Goal: Task Accomplishment & Management: Manage account settings

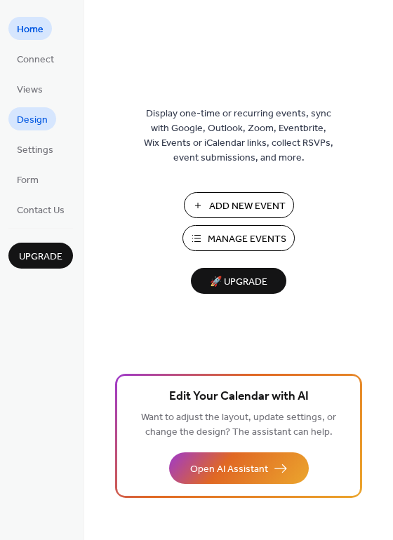
click at [18, 128] on span "Design" at bounding box center [32, 120] width 31 height 15
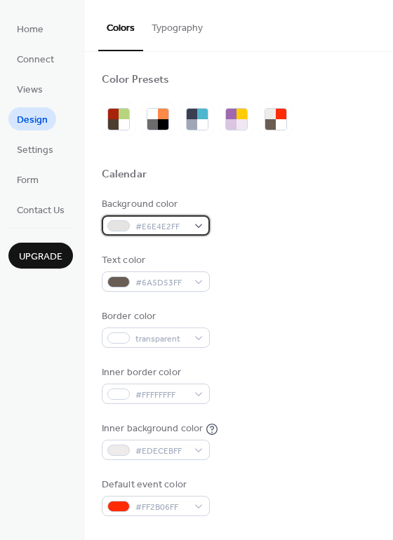
click at [163, 225] on span "#E6E4E2FF" at bounding box center [161, 227] width 52 height 15
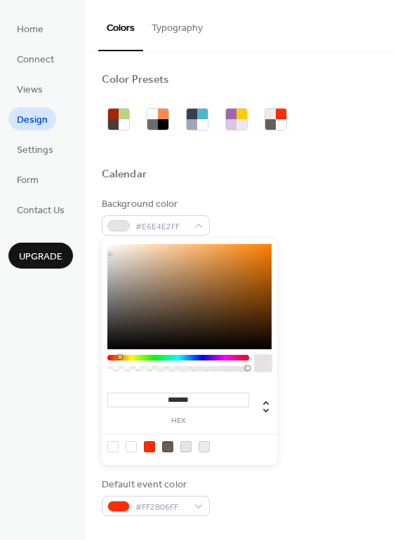
click at [264, 368] on div at bounding box center [263, 363] width 17 height 17
click at [267, 203] on div "Background color #E6E4E2FF" at bounding box center [239, 216] width 274 height 39
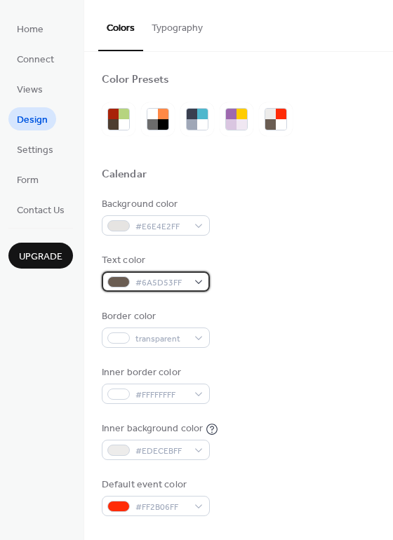
click at [122, 281] on div at bounding box center [118, 281] width 22 height 11
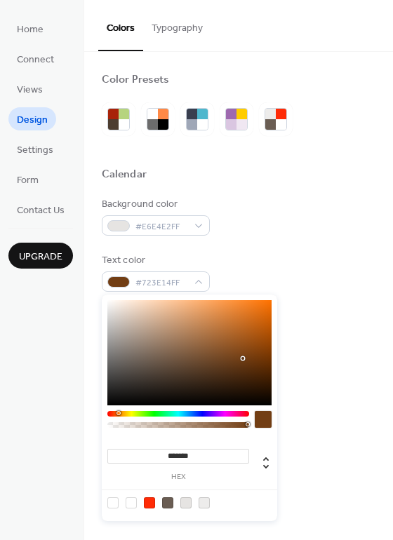
click at [242, 358] on div at bounding box center [189, 352] width 164 height 105
drag, startPoint x: 194, startPoint y: 358, endPoint x: 217, endPoint y: 325, distance: 40.9
click at [232, 321] on div at bounding box center [189, 352] width 164 height 105
drag, startPoint x: 217, startPoint y: 325, endPoint x: 165, endPoint y: 336, distance: 53.8
click at [165, 336] on div at bounding box center [189, 352] width 164 height 105
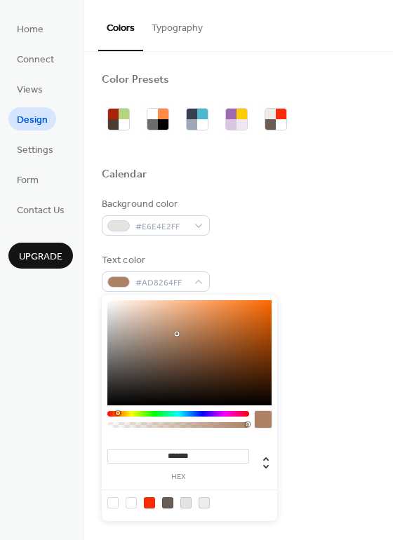
drag, startPoint x: 192, startPoint y: 328, endPoint x: 227, endPoint y: 311, distance: 38.6
click at [224, 313] on div at bounding box center [189, 352] width 164 height 105
click at [121, 400] on div at bounding box center [189, 352] width 164 height 105
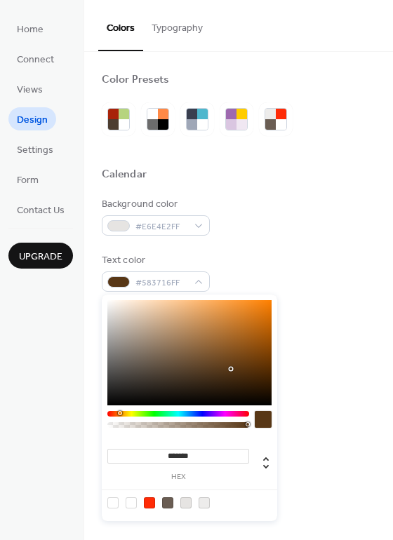
click at [231, 369] on div at bounding box center [189, 352] width 164 height 105
click at [257, 361] on div at bounding box center [189, 352] width 164 height 105
click at [227, 367] on div at bounding box center [189, 352] width 164 height 105
type input "*******"
click at [239, 365] on div at bounding box center [189, 352] width 164 height 105
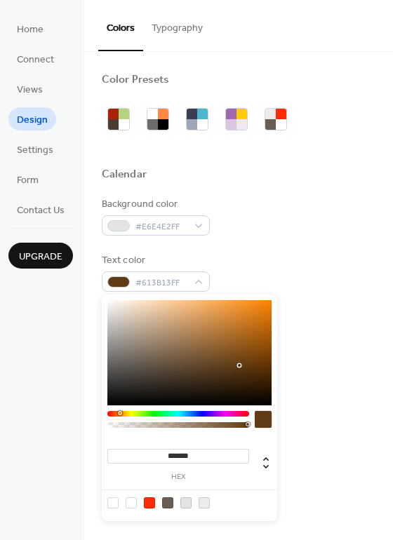
click at [311, 283] on div "Text color #613B13FF" at bounding box center [239, 272] width 274 height 39
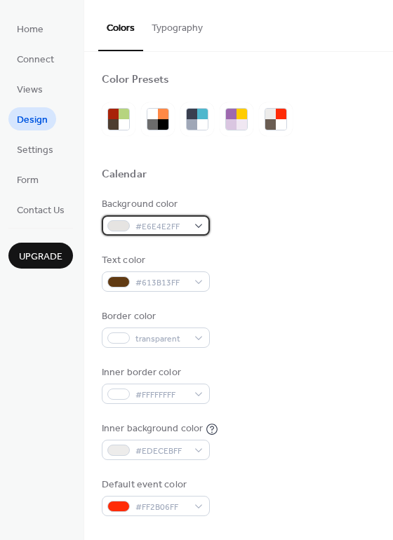
click at [145, 230] on span "#E6E4E2FF" at bounding box center [161, 227] width 52 height 15
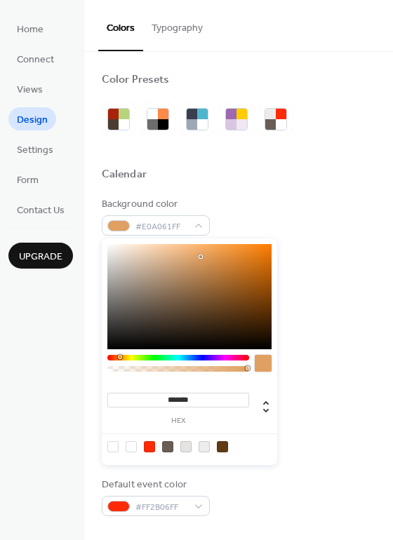
click at [201, 257] on div at bounding box center [189, 296] width 164 height 105
type input "*******"
click at [199, 265] on div at bounding box center [189, 296] width 164 height 105
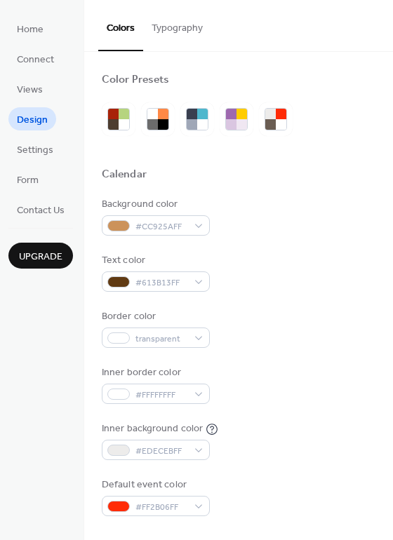
click at [243, 210] on div "Background color #CC925AFF" at bounding box center [239, 216] width 274 height 39
click at [168, 456] on span "#EDECEBFF" at bounding box center [161, 451] width 52 height 15
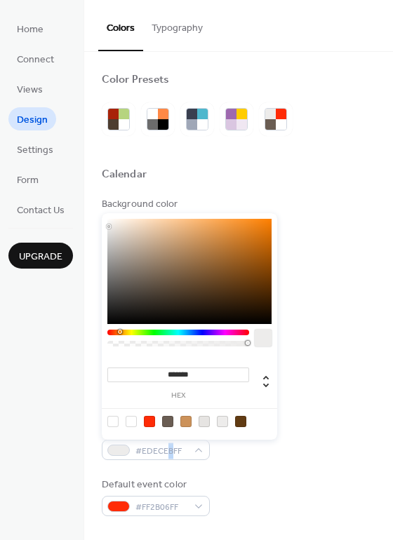
click at [187, 422] on div at bounding box center [185, 421] width 11 height 11
type input "*******"
click at [170, 240] on div at bounding box center [189, 271] width 164 height 105
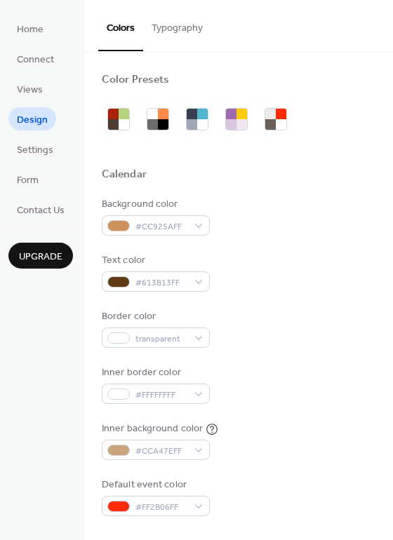
click at [257, 185] on div "Calendar" at bounding box center [239, 177] width 274 height 18
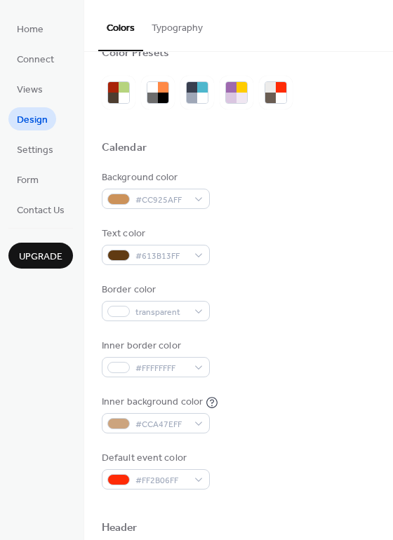
scroll to position [70, 0]
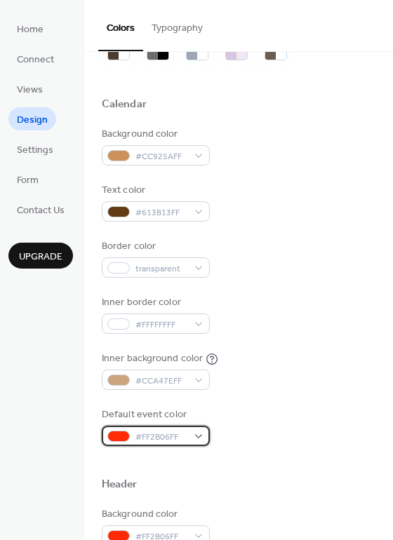
click at [198, 442] on div "#FF2B06FF" at bounding box center [156, 436] width 108 height 20
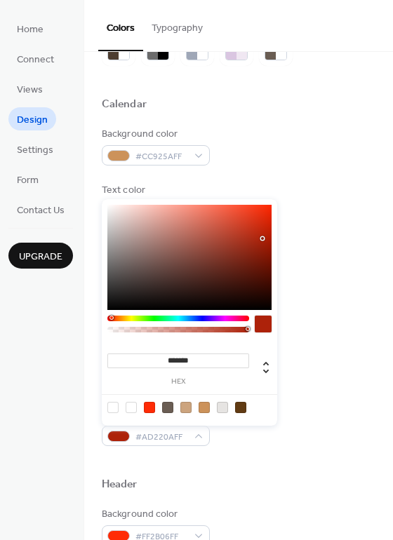
type input "*******"
drag, startPoint x: 259, startPoint y: 213, endPoint x: 264, endPoint y: 238, distance: 25.7
click at [264, 238] on div at bounding box center [189, 257] width 164 height 105
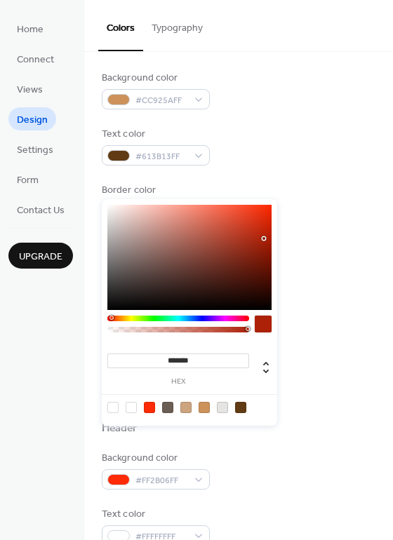
scroll to position [140, 0]
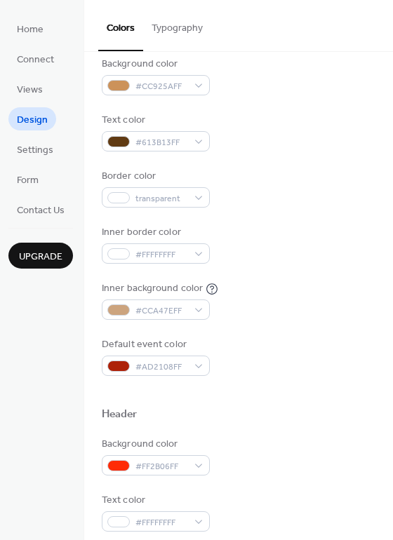
click at [340, 365] on div "Default event color #AD2108FF" at bounding box center [239, 356] width 274 height 39
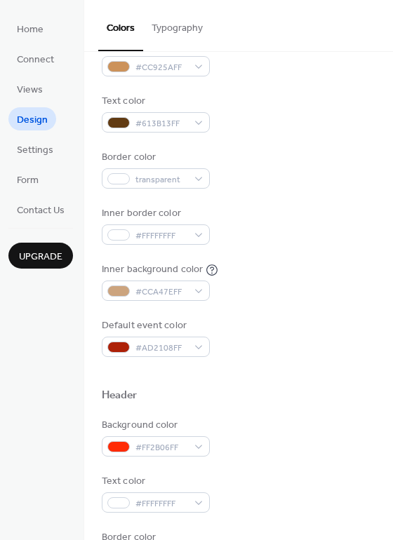
scroll to position [210, 0]
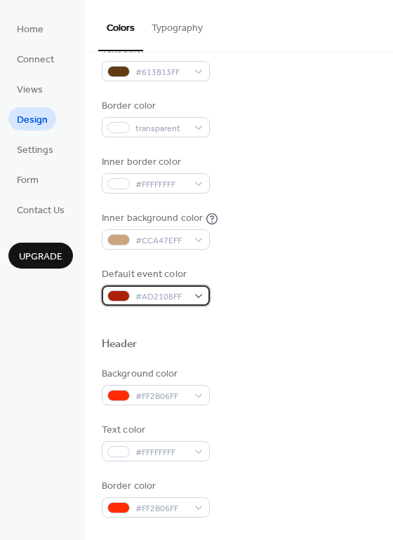
click at [171, 297] on span "#AD2108FF" at bounding box center [161, 297] width 52 height 15
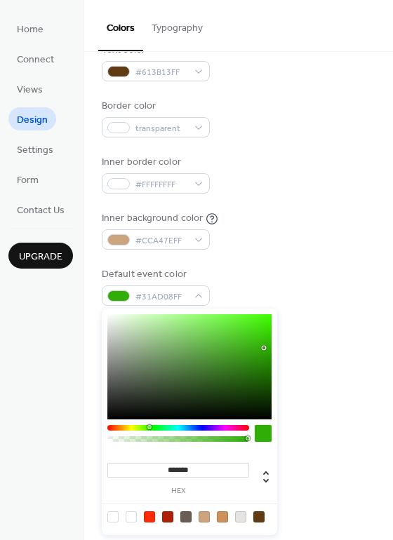
click at [149, 429] on div at bounding box center [178, 428] width 142 height 6
type input "*******"
drag, startPoint x: 286, startPoint y: 274, endPoint x: 298, endPoint y: 254, distance: 23.6
click at [298, 254] on body "Home Connect Views Design Settings Form Contact Us Upgrade Design Upgrade Color…" at bounding box center [196, 270] width 393 height 540
click at [284, 234] on div "Inner background color #CCA47EFF" at bounding box center [239, 230] width 274 height 39
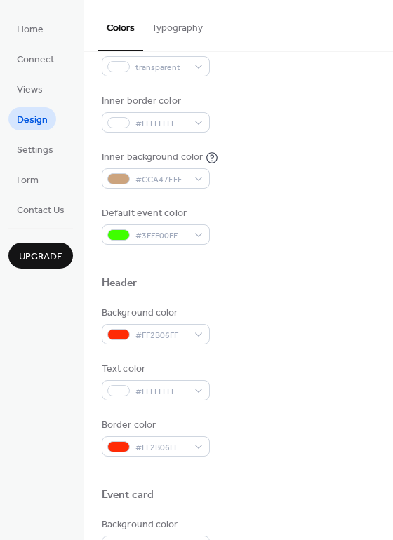
scroll to position [281, 0]
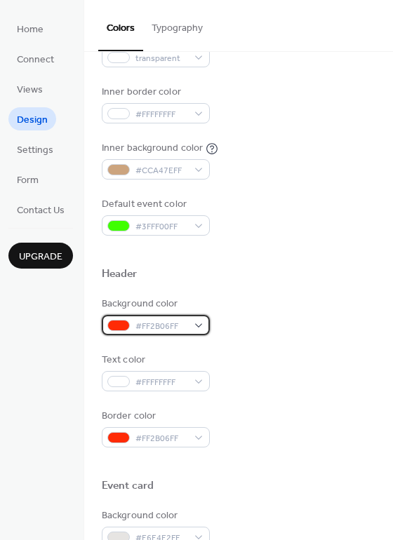
click at [189, 325] on div "#FF2B06FF" at bounding box center [156, 325] width 108 height 20
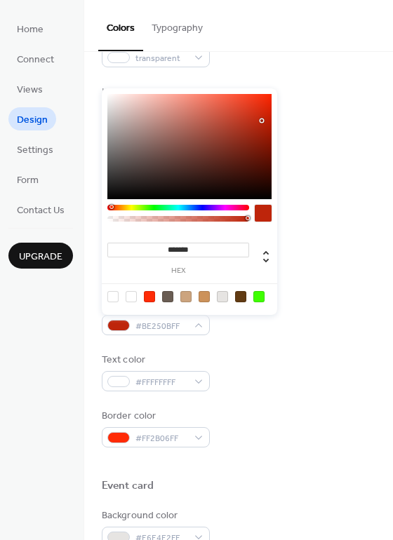
click at [264, 122] on div at bounding box center [189, 146] width 164 height 105
click at [264, 123] on div at bounding box center [265, 123] width 3 height 3
click at [265, 116] on div at bounding box center [189, 146] width 164 height 105
type input "*******"
drag, startPoint x: 268, startPoint y: 107, endPoint x: 274, endPoint y: 112, distance: 7.9
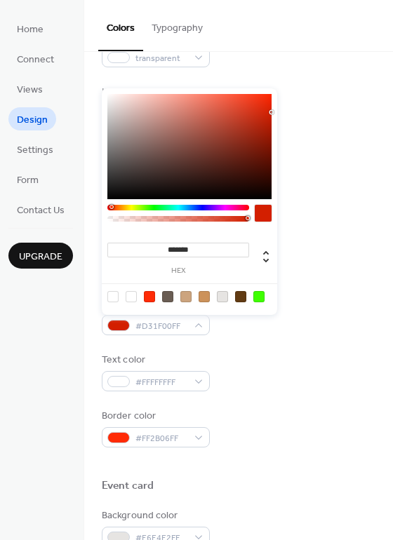
click at [271, 112] on div at bounding box center [189, 146] width 164 height 105
click at [300, 100] on div "Inner border color #FFFFFFFF" at bounding box center [239, 104] width 274 height 39
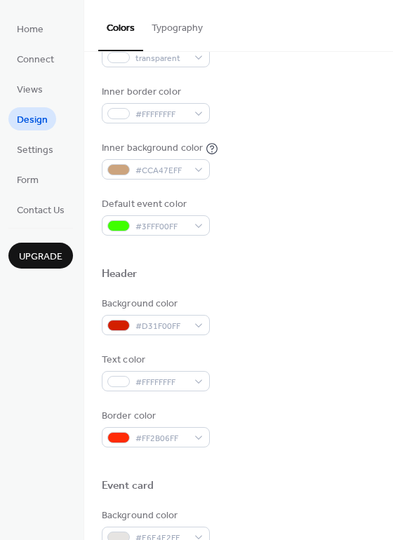
click at [285, 157] on div "Inner background color #CCA47EFF" at bounding box center [239, 160] width 274 height 39
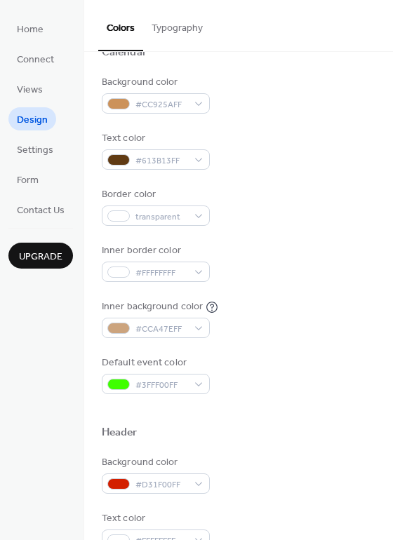
scroll to position [70, 0]
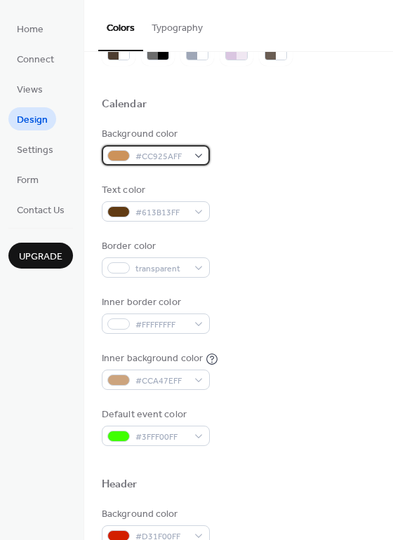
click at [194, 147] on div "#CC925AFF" at bounding box center [156, 155] width 108 height 20
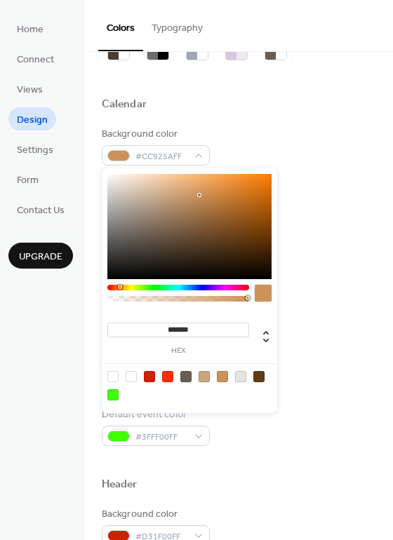
click at [190, 196] on div at bounding box center [189, 226] width 164 height 105
click at [170, 197] on div at bounding box center [189, 226] width 164 height 105
click at [174, 210] on div at bounding box center [189, 226] width 164 height 105
type input "*******"
click at [184, 200] on div at bounding box center [189, 226] width 164 height 105
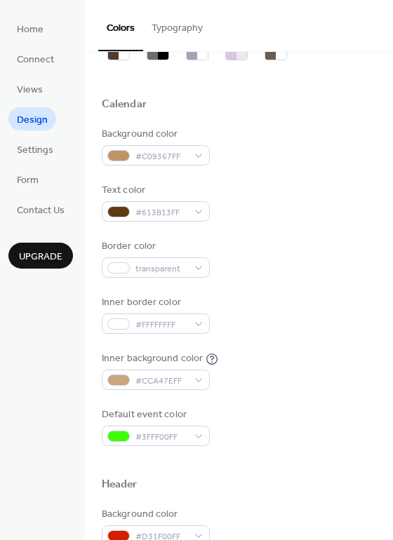
click at [304, 144] on div "Background color #C09367FF" at bounding box center [239, 146] width 274 height 39
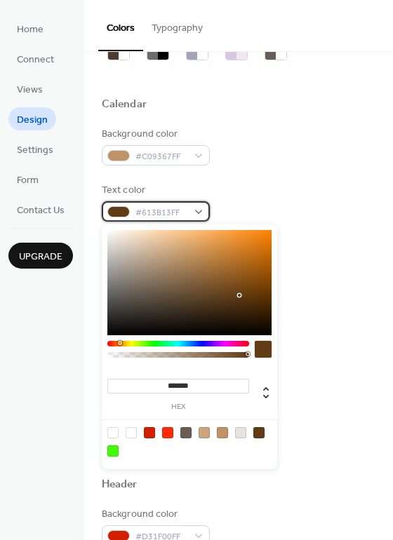
click at [171, 208] on span "#613B13FF" at bounding box center [161, 212] width 52 height 15
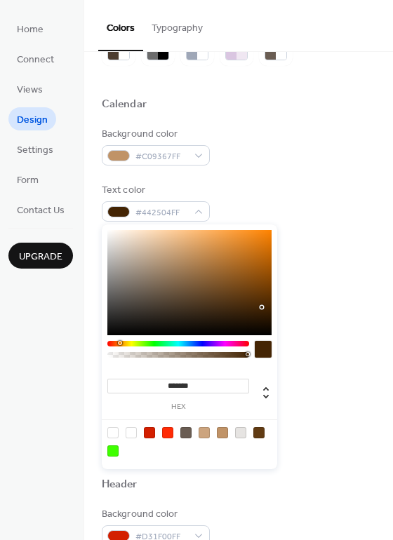
type input "*******"
drag, startPoint x: 255, startPoint y: 301, endPoint x: 264, endPoint y: 310, distance: 12.9
click at [264, 310] on div at bounding box center [189, 282] width 164 height 105
click at [324, 252] on div "Border color transparent" at bounding box center [239, 258] width 274 height 39
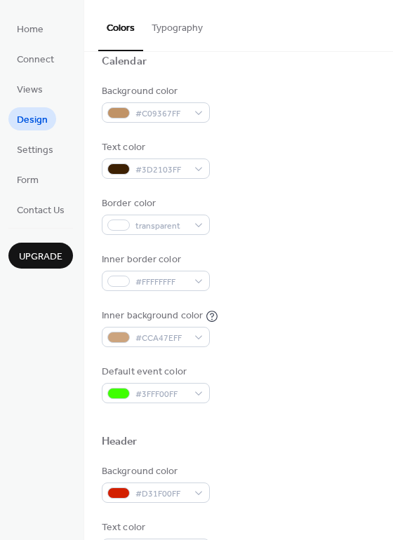
scroll to position [109, 0]
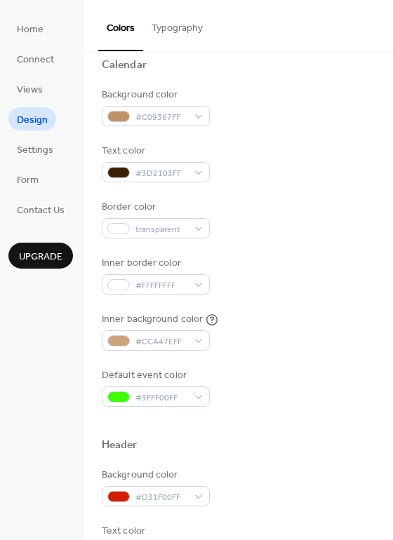
click at [154, 42] on button "Typography" at bounding box center [177, 25] width 68 height 50
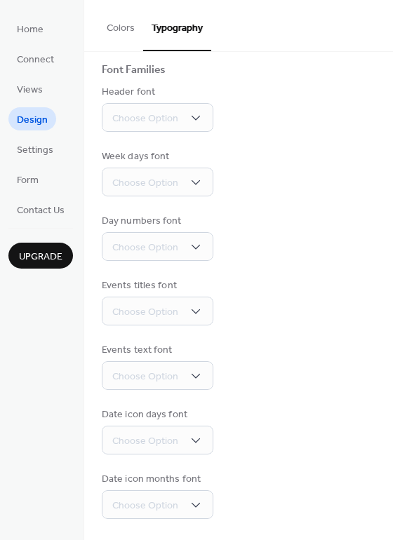
scroll to position [93, 0]
click at [203, 114] on div "Choose Option" at bounding box center [158, 117] width 112 height 29
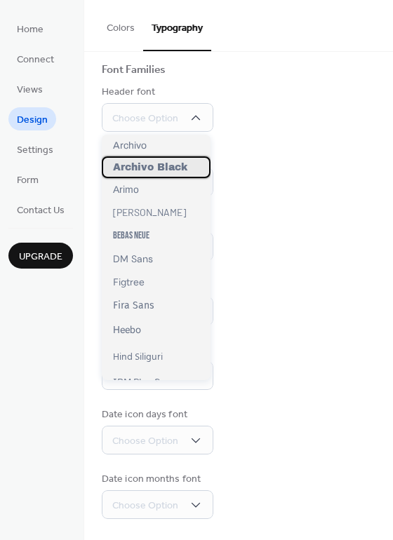
click at [175, 168] on span "Archivo Black" at bounding box center [150, 167] width 74 height 11
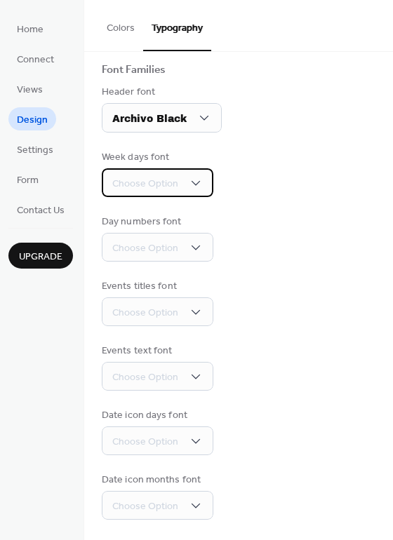
click at [169, 178] on span "Choose Option" at bounding box center [145, 184] width 66 height 15
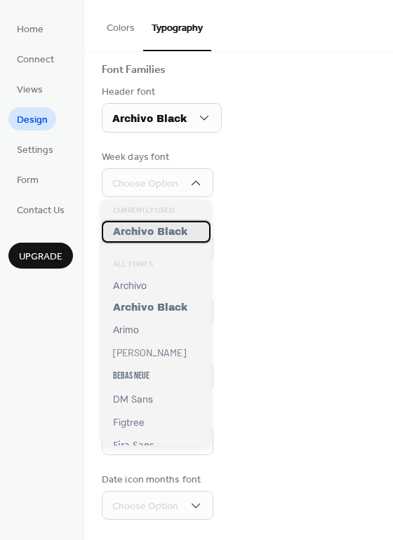
click at [170, 236] on span "Archivo Black" at bounding box center [150, 232] width 74 height 11
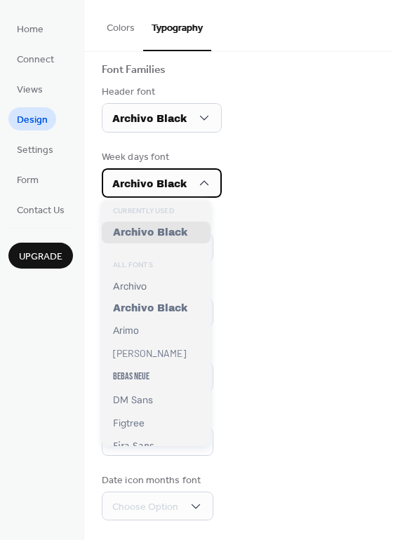
click at [163, 191] on span "Archivo Black" at bounding box center [149, 184] width 74 height 19
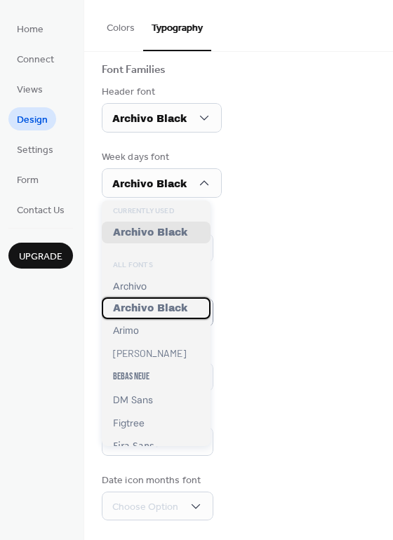
click at [154, 313] on span "Archivo Black" at bounding box center [150, 308] width 74 height 11
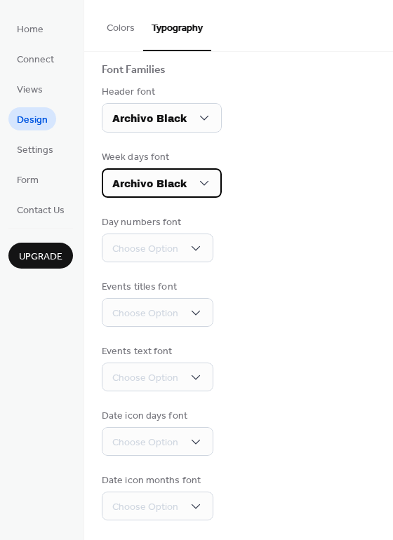
click at [184, 193] on span "Archivo Black" at bounding box center [149, 184] width 74 height 19
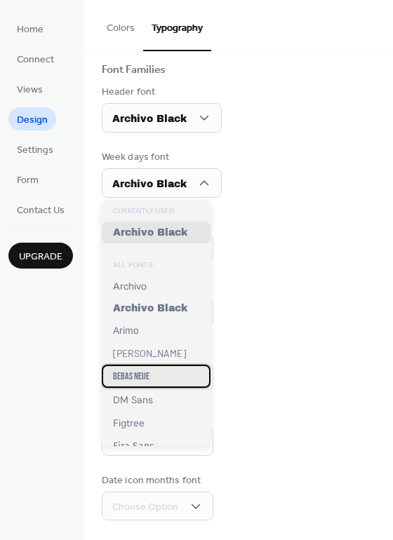
click at [180, 379] on div "Bebas Neue" at bounding box center [156, 376] width 109 height 23
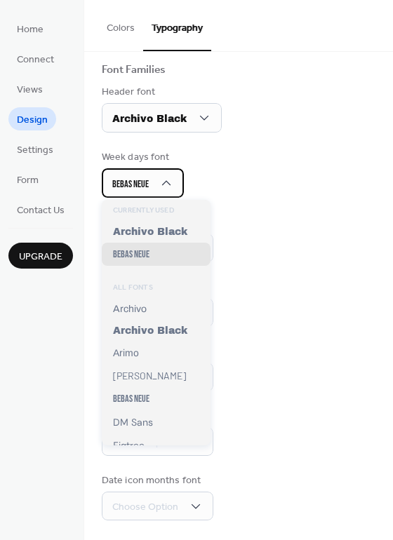
click at [148, 194] on div "Bebas Neue" at bounding box center [143, 182] width 82 height 29
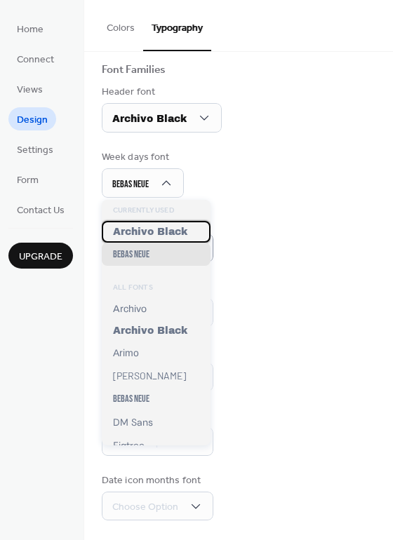
click at [173, 237] on span "Archivo Black" at bounding box center [150, 232] width 74 height 11
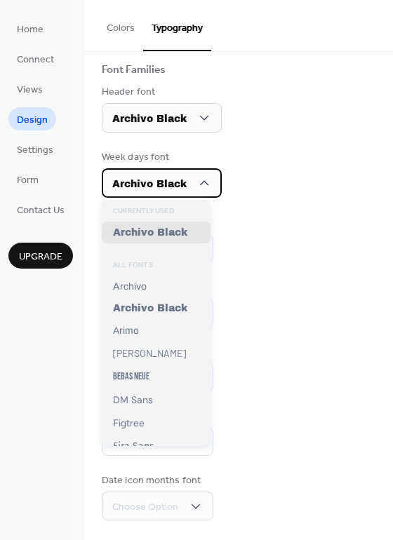
click at [158, 182] on span "Archivo Black" at bounding box center [149, 184] width 74 height 11
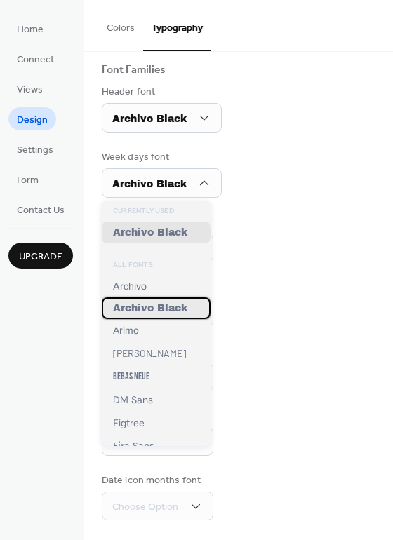
click at [155, 313] on span "Archivo Black" at bounding box center [150, 308] width 74 height 11
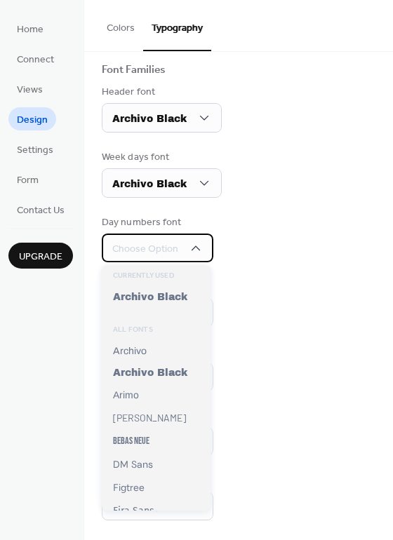
click at [147, 254] on span "Choose Option" at bounding box center [145, 249] width 66 height 15
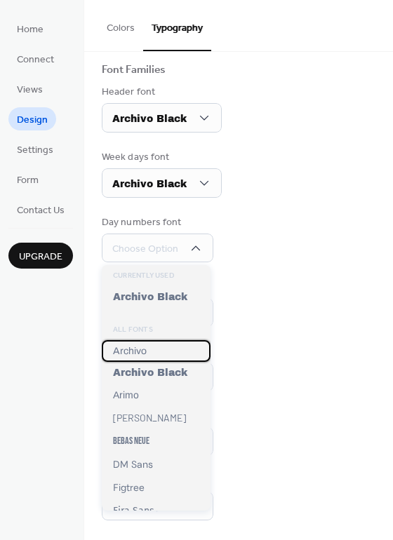
click at [151, 360] on div "Archivo" at bounding box center [156, 351] width 109 height 22
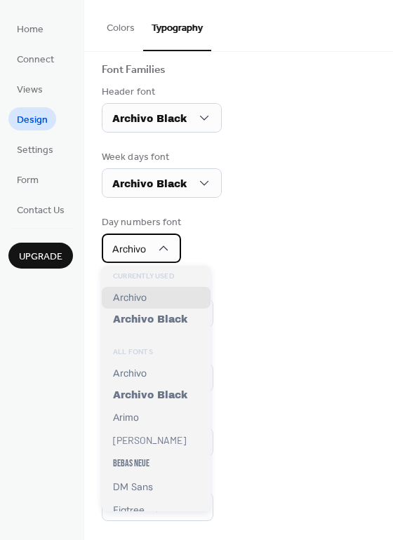
click at [136, 246] on span "Archivo" at bounding box center [129, 249] width 34 height 11
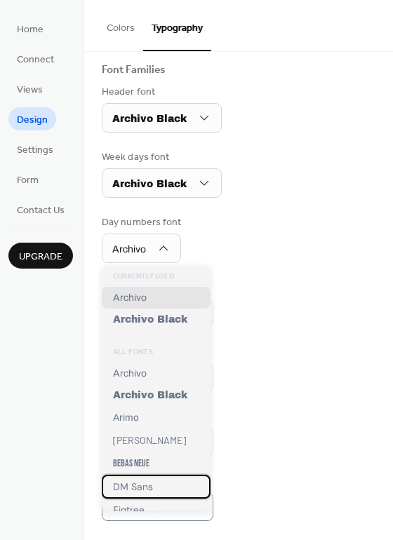
click at [154, 496] on div "DM Sans" at bounding box center [156, 487] width 109 height 24
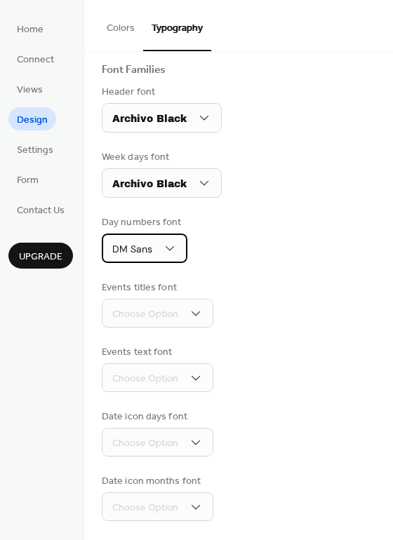
click at [149, 255] on span "DM Sans" at bounding box center [132, 249] width 40 height 13
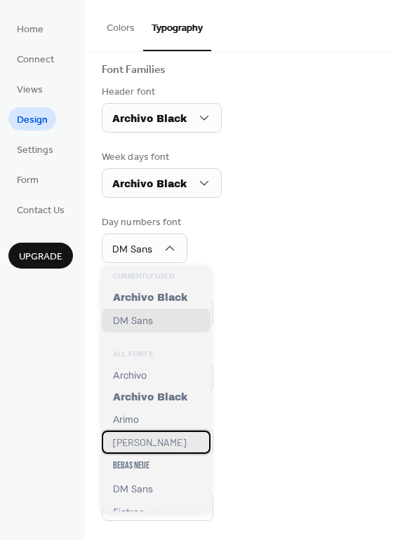
click at [149, 435] on div "[PERSON_NAME]" at bounding box center [156, 442] width 109 height 23
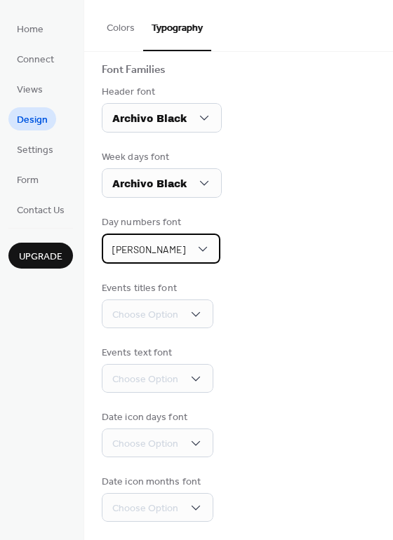
drag, startPoint x: 140, startPoint y: 248, endPoint x: 144, endPoint y: 262, distance: 14.9
click at [142, 257] on div "[PERSON_NAME]" at bounding box center [161, 249] width 119 height 30
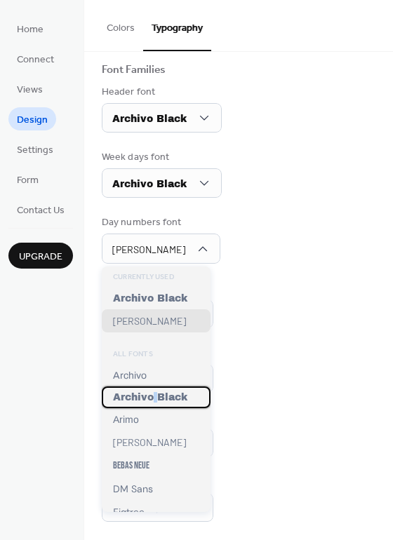
click at [156, 408] on div "Archivo Black" at bounding box center [156, 397] width 109 height 22
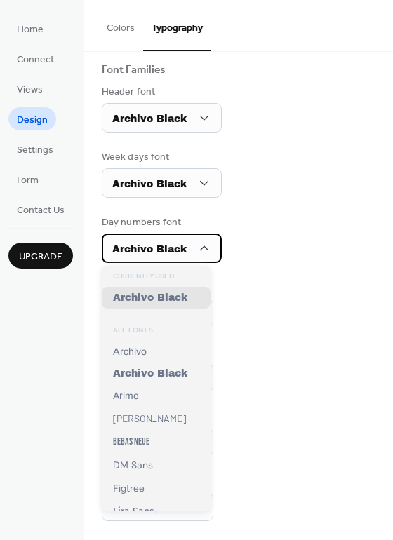
click at [142, 251] on span "Archivo Black" at bounding box center [149, 249] width 74 height 11
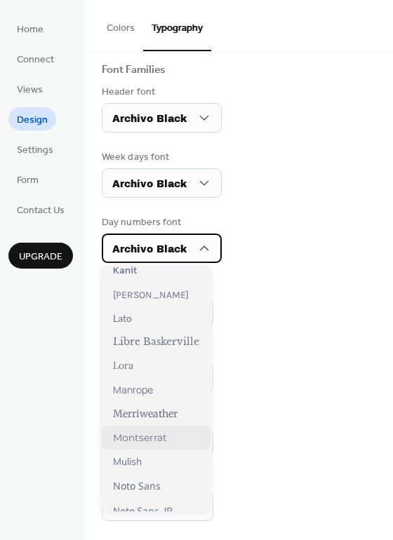
scroll to position [421, 0]
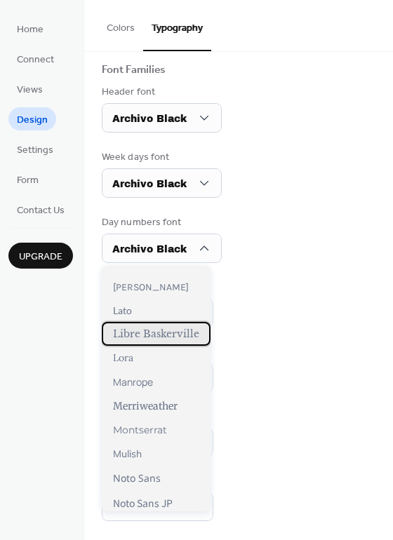
click at [161, 340] on span "Libre Baskerville" at bounding box center [156, 334] width 86 height 13
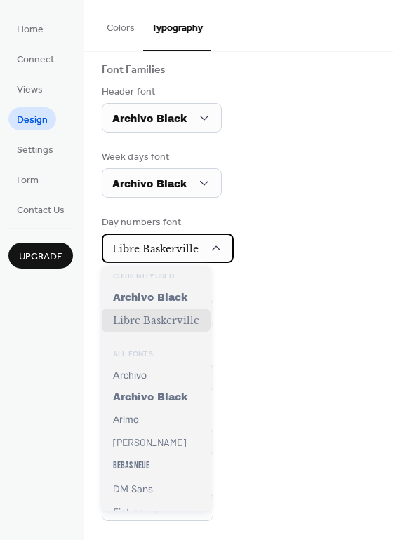
click at [158, 244] on span "Libre Baskerville" at bounding box center [155, 249] width 86 height 13
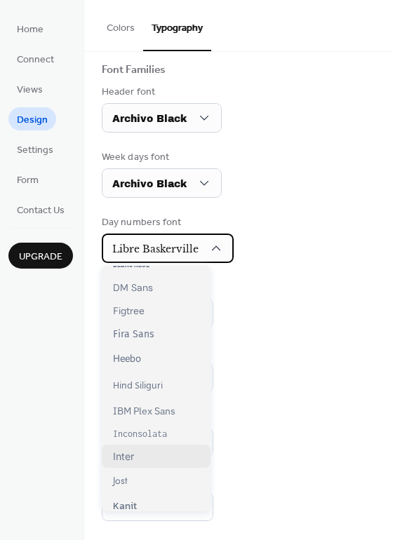
scroll to position [140, 0]
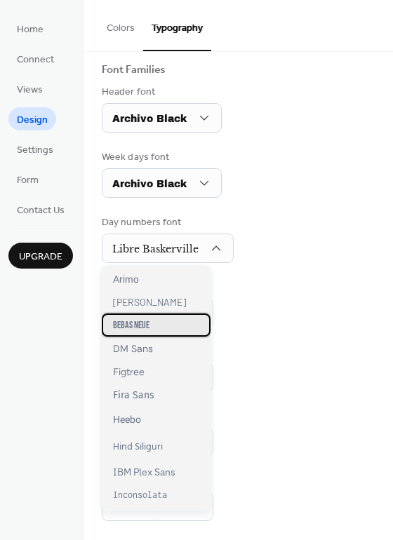
click at [150, 330] on div "Bebas Neue" at bounding box center [156, 324] width 109 height 23
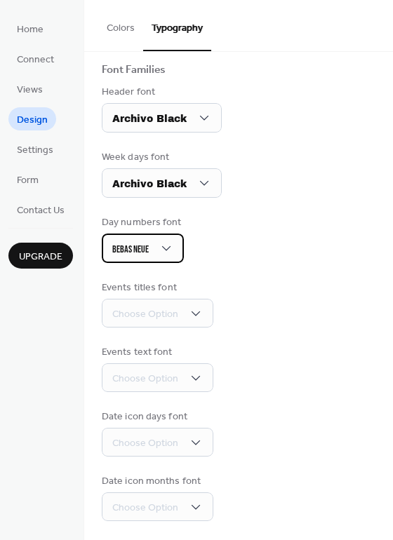
click at [123, 248] on span "Bebas Neue" at bounding box center [130, 249] width 36 height 12
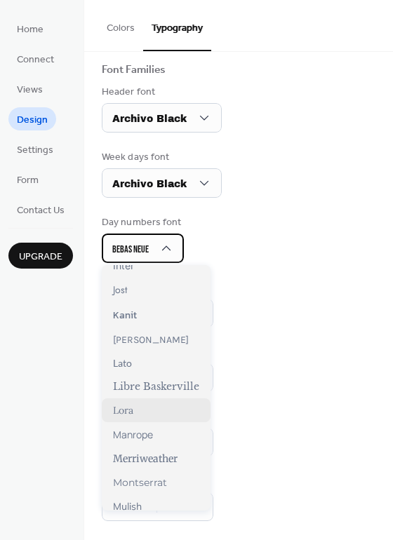
scroll to position [358, 0]
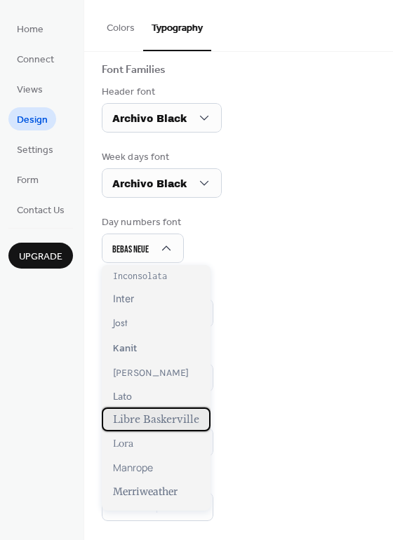
click at [144, 426] on span "Libre Baskerville" at bounding box center [156, 419] width 86 height 13
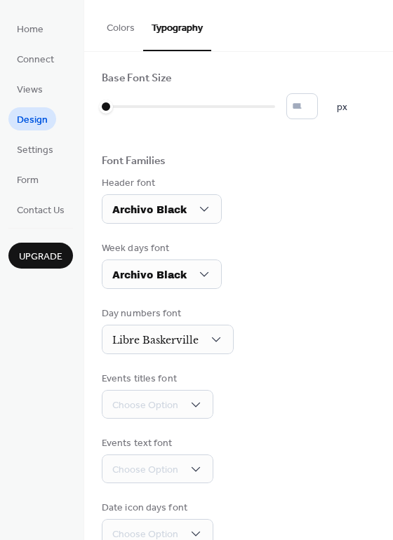
scroll to position [0, 0]
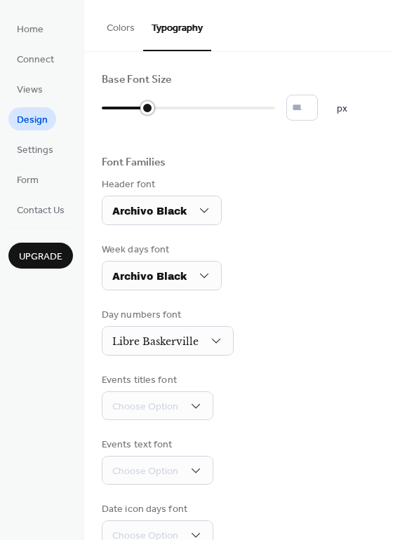
type input "**"
drag, startPoint x: 107, startPoint y: 109, endPoint x: 179, endPoint y: 111, distance: 71.5
click at [179, 111] on div at bounding box center [145, 108] width 87 height 22
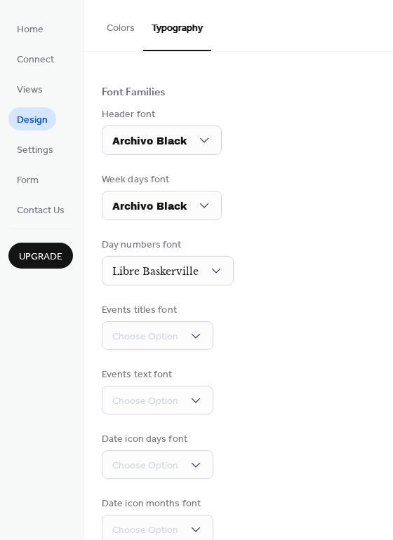
scroll to position [95, 0]
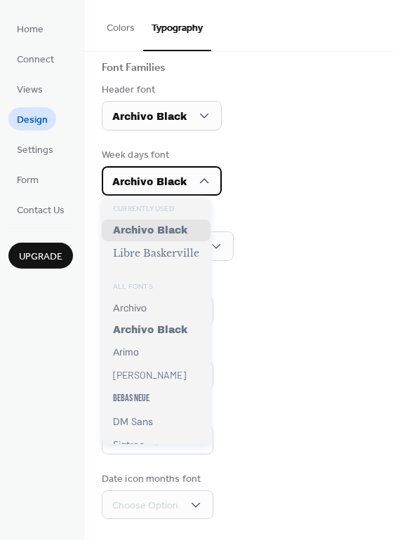
click at [135, 186] on span "Archivo Black" at bounding box center [149, 182] width 74 height 11
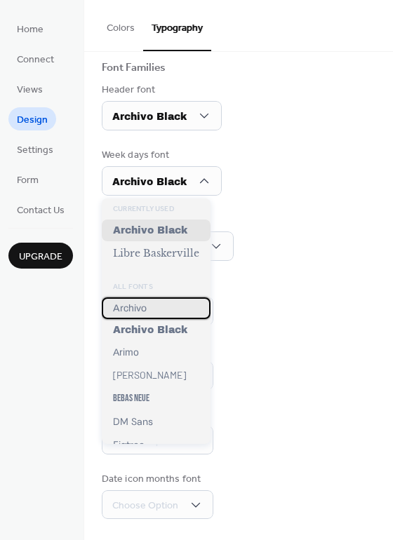
click at [165, 316] on div "Archivo" at bounding box center [156, 308] width 109 height 22
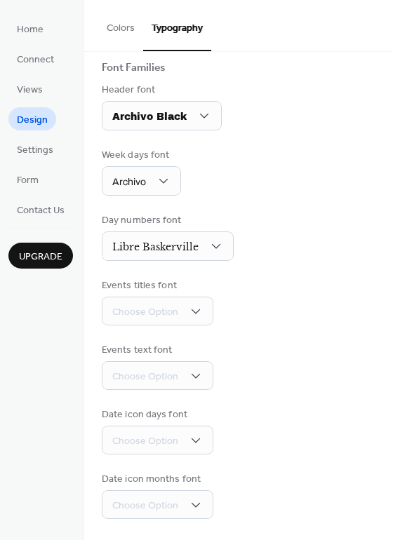
click at [262, 184] on div "Week days font Archivo" at bounding box center [239, 172] width 274 height 48
click at [176, 309] on span "Choose Option" at bounding box center [145, 312] width 66 height 15
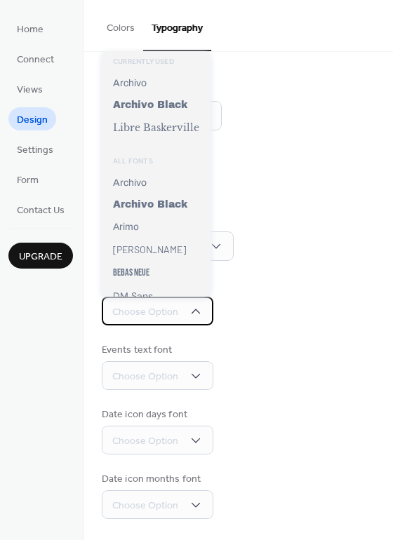
drag, startPoint x: 175, startPoint y: 309, endPoint x: 166, endPoint y: 304, distance: 10.1
click at [172, 309] on span "Choose Option" at bounding box center [145, 312] width 66 height 15
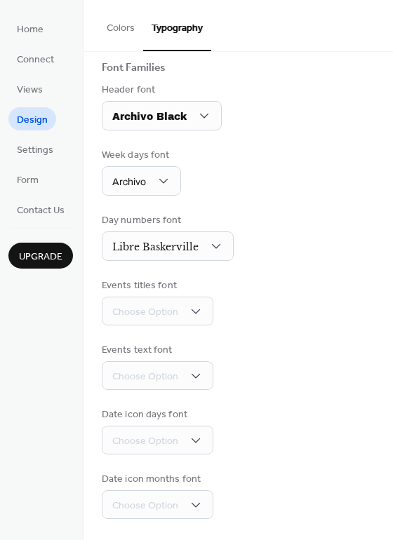
click at [235, 292] on div "Events titles font Choose Option" at bounding box center [239, 301] width 274 height 47
click at [34, 85] on span "Views" at bounding box center [30, 90] width 26 height 15
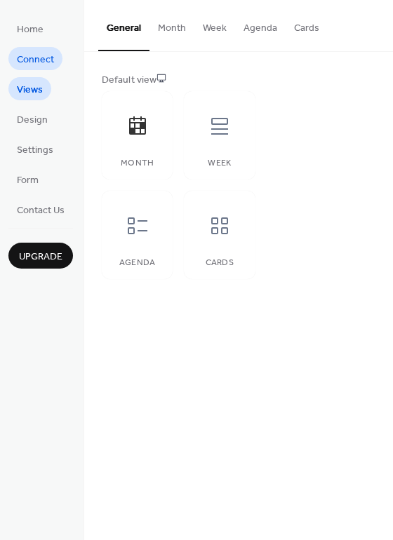
click at [32, 56] on span "Connect" at bounding box center [35, 60] width 37 height 15
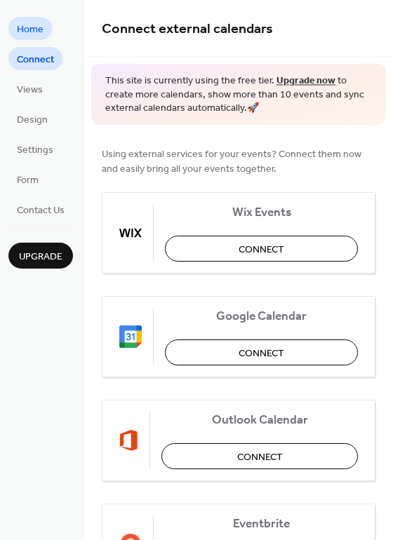
click at [26, 25] on span "Home" at bounding box center [30, 29] width 27 height 15
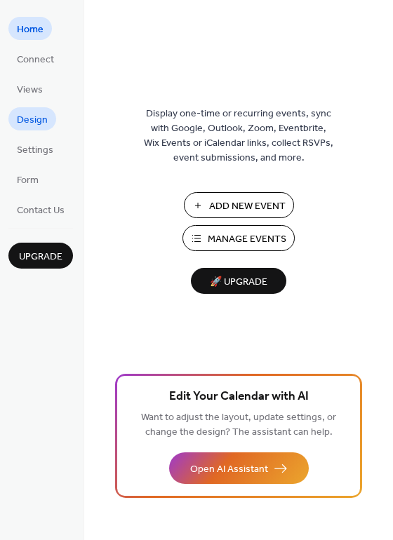
click at [32, 119] on span "Design" at bounding box center [32, 120] width 31 height 15
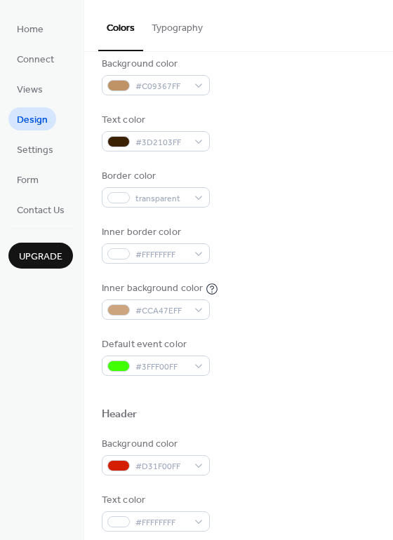
scroll to position [210, 0]
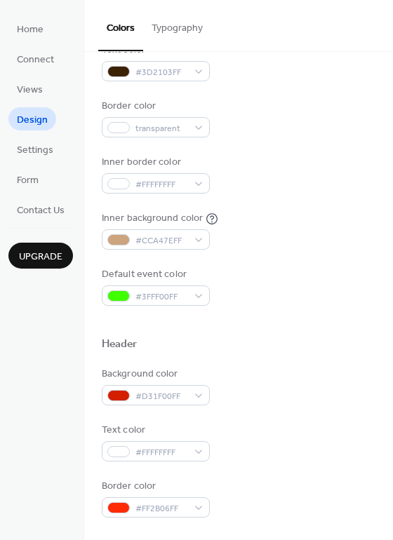
click at [165, 32] on button "Typography" at bounding box center [177, 25] width 68 height 50
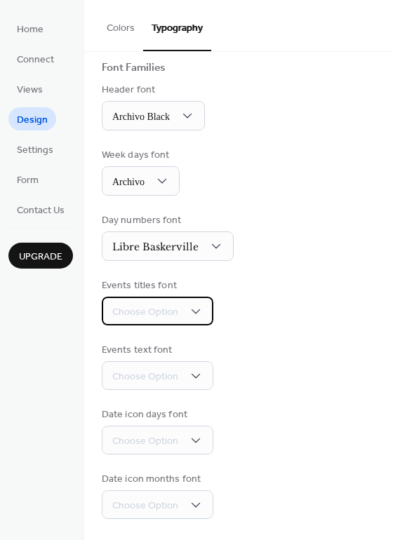
click at [164, 315] on span "Choose Option" at bounding box center [145, 312] width 66 height 15
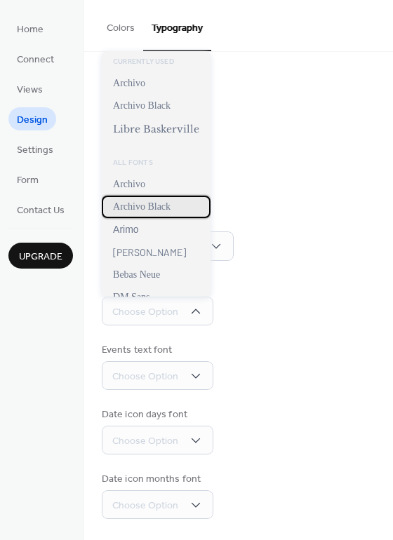
click at [170, 206] on span "Archivo Black" at bounding box center [142, 206] width 58 height 11
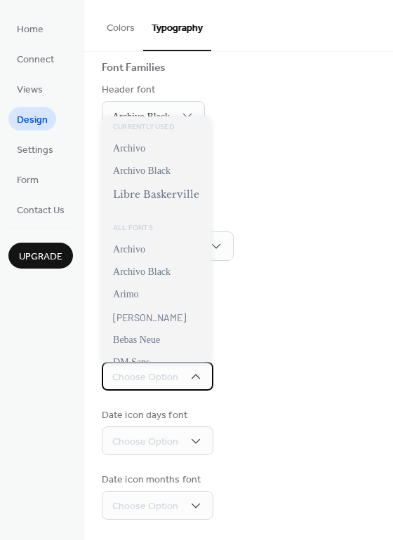
drag, startPoint x: 182, startPoint y: 377, endPoint x: 175, endPoint y: 371, distance: 9.4
click at [180, 377] on div "Choose Option" at bounding box center [158, 376] width 112 height 29
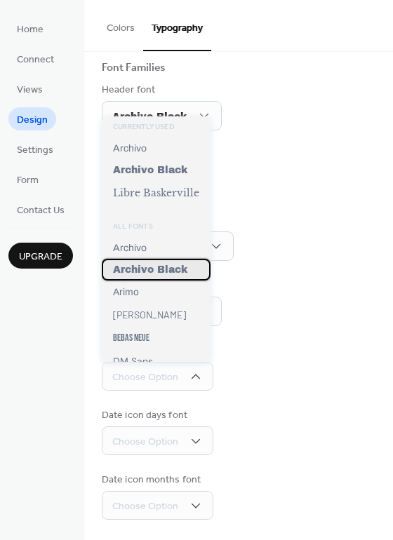
click at [153, 270] on span "Archivo Black" at bounding box center [150, 269] width 74 height 11
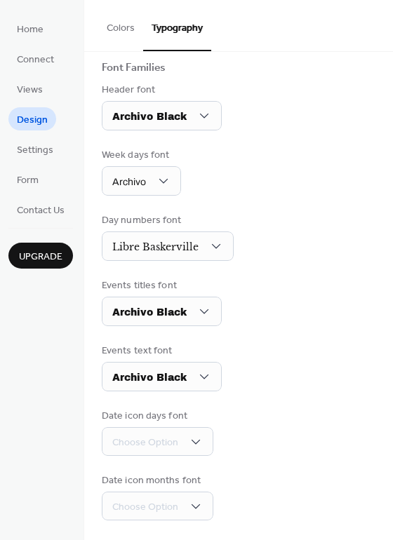
scroll to position [96, 0]
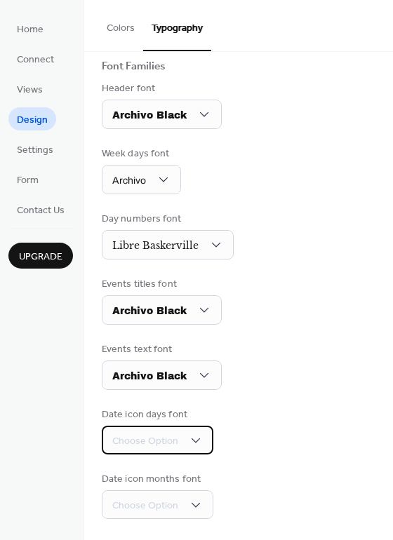
click at [135, 444] on span "Choose Option" at bounding box center [145, 441] width 66 height 15
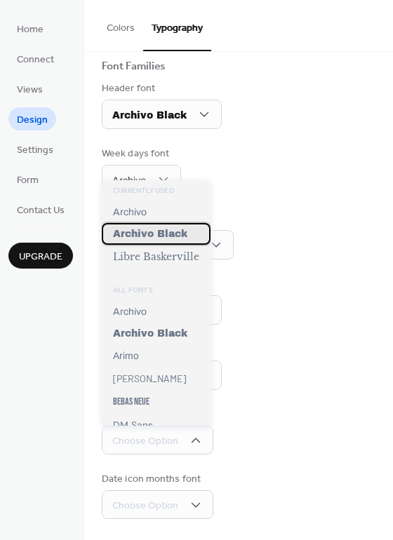
click at [173, 233] on span "Archivo Black" at bounding box center [150, 234] width 74 height 11
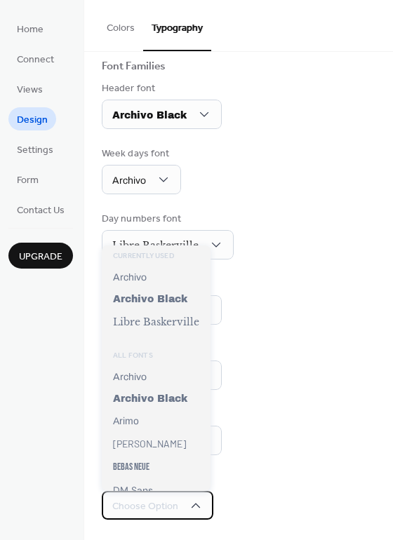
click at [179, 502] on div "Choose Option" at bounding box center [158, 505] width 112 height 29
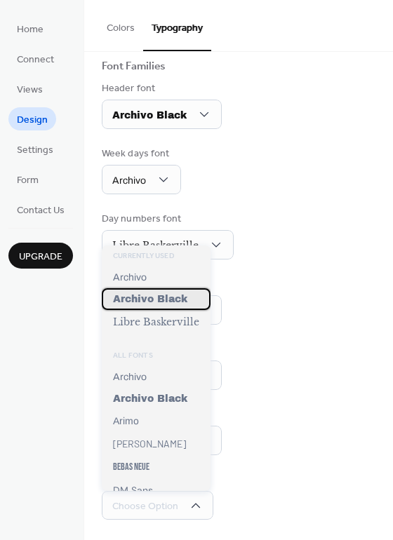
click at [167, 297] on span "Archivo Black" at bounding box center [150, 299] width 74 height 11
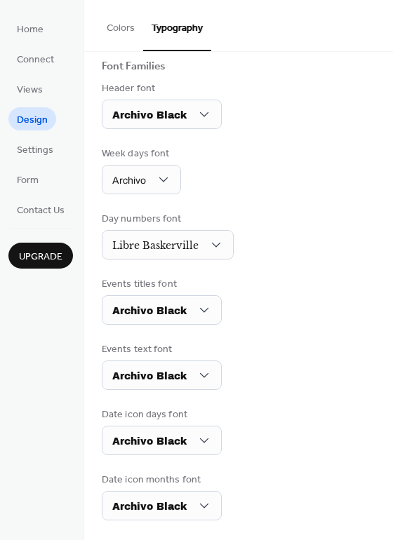
click at [294, 311] on div "Events titles font Archivo Black" at bounding box center [239, 301] width 274 height 48
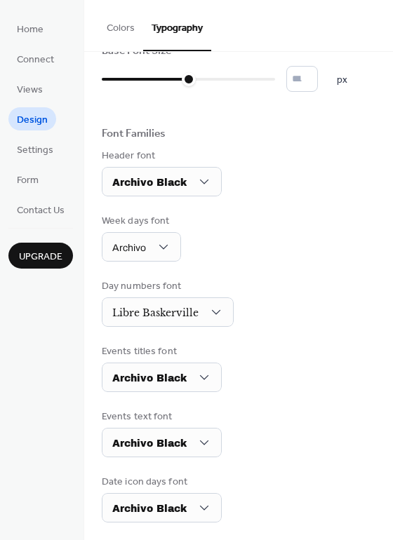
scroll to position [0, 0]
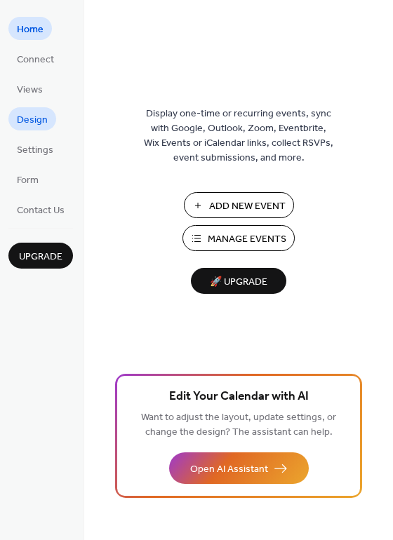
click at [39, 121] on span "Design" at bounding box center [32, 120] width 31 height 15
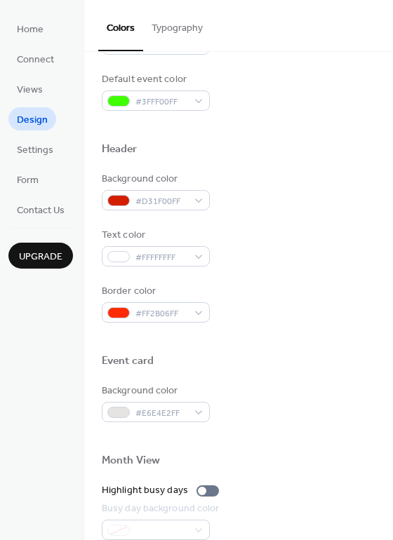
scroll to position [421, 0]
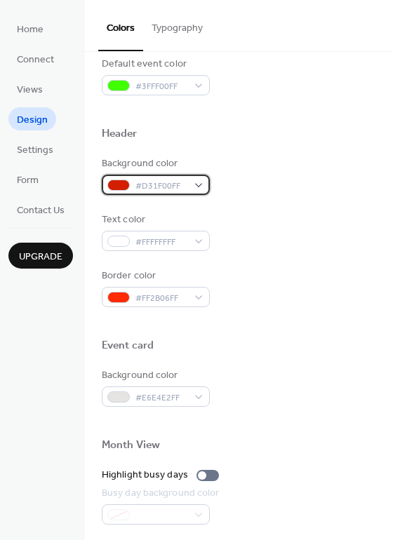
click at [158, 189] on span "#D31F00FF" at bounding box center [161, 186] width 52 height 15
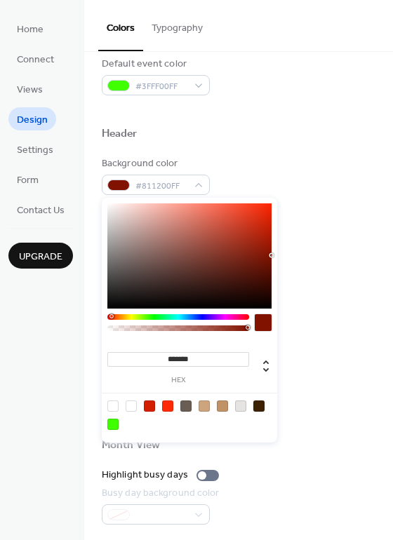
drag, startPoint x: 263, startPoint y: 220, endPoint x: 291, endPoint y: 248, distance: 39.7
click at [291, 248] on body "Home Connect Views Design Settings Form Contact Us Upgrade Design Upgrade Color…" at bounding box center [196, 270] width 393 height 540
drag, startPoint x: 258, startPoint y: 196, endPoint x: 315, endPoint y: 144, distance: 77.4
click at [313, 148] on body "Home Connect Views Design Settings Form Contact Us Upgrade Design Upgrade Color…" at bounding box center [196, 270] width 393 height 540
drag, startPoint x: 251, startPoint y: 213, endPoint x: 208, endPoint y: 173, distance: 59.5
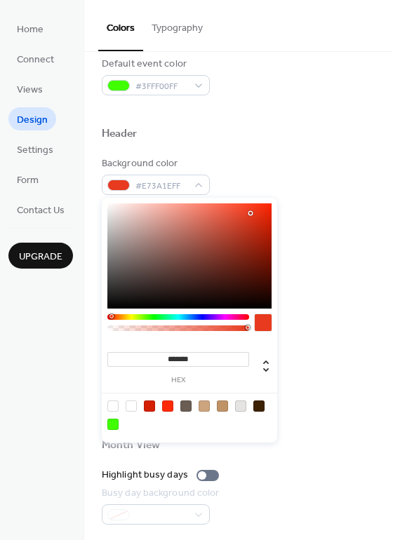
click at [208, 173] on body "Home Connect Views Design Settings Form Contact Us Upgrade Design Upgrade Color…" at bounding box center [196, 270] width 393 height 540
drag, startPoint x: 223, startPoint y: 203, endPoint x: 256, endPoint y: 191, distance: 35.3
click at [256, 191] on body "Home Connect Views Design Settings Form Contact Us Upgrade Design Upgrade Color…" at bounding box center [196, 270] width 393 height 540
drag, startPoint x: 264, startPoint y: 213, endPoint x: 288, endPoint y: 248, distance: 42.8
click at [295, 261] on body "Home Connect Views Design Settings Form Contact Us Upgrade Design Upgrade Color…" at bounding box center [196, 270] width 393 height 540
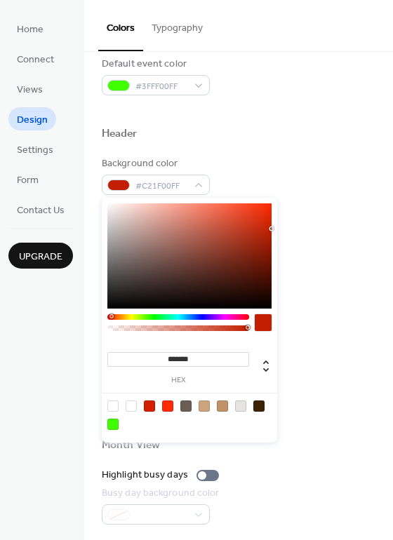
drag, startPoint x: 260, startPoint y: 222, endPoint x: 285, endPoint y: 226, distance: 24.8
click at [283, 226] on body "Home Connect Views Design Settings Form Contact Us Upgrade Design Upgrade Color…" at bounding box center [196, 270] width 393 height 540
type input "*******"
click at [285, 226] on div "Text color #FFFFFFFF" at bounding box center [239, 232] width 274 height 39
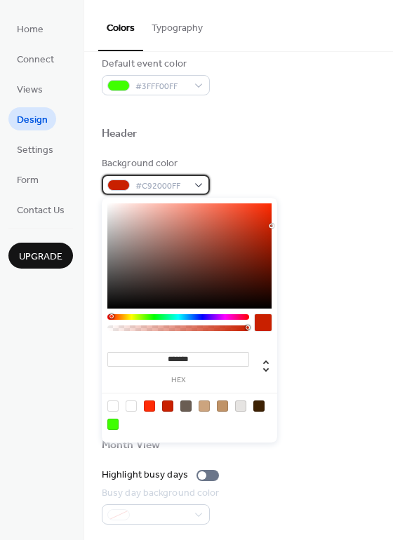
click at [171, 187] on span "#C92000FF" at bounding box center [161, 186] width 52 height 15
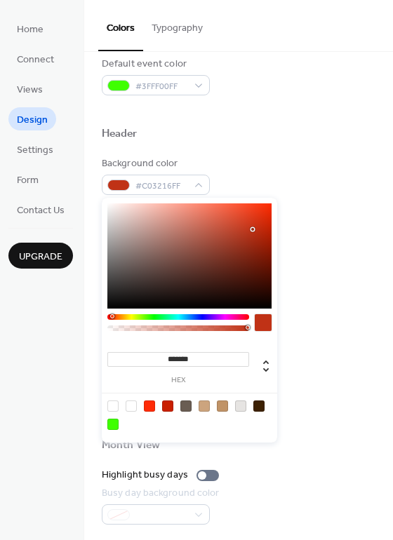
drag, startPoint x: 261, startPoint y: 241, endPoint x: 249, endPoint y: 232, distance: 14.6
click at [249, 232] on div at bounding box center [189, 255] width 164 height 105
click at [241, 234] on div at bounding box center [189, 255] width 164 height 105
drag, startPoint x: 254, startPoint y: 223, endPoint x: 282, endPoint y: 187, distance: 45.5
click at [282, 189] on body "Home Connect Views Design Settings Form Contact Us Upgrade Design Upgrade Color…" at bounding box center [196, 270] width 393 height 540
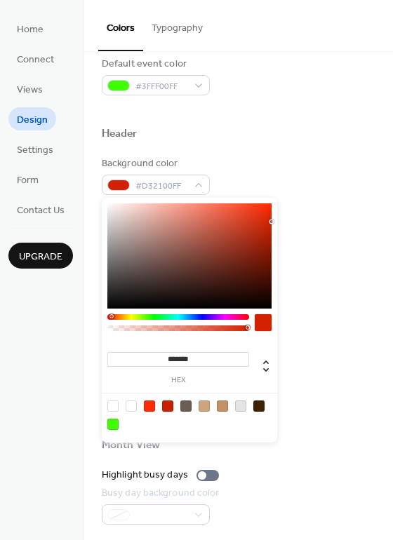
drag, startPoint x: 252, startPoint y: 213, endPoint x: 313, endPoint y: 224, distance: 61.9
click at [313, 224] on body "Home Connect Views Design Settings Form Contact Us Upgrade Design Upgrade Color…" at bounding box center [196, 270] width 393 height 540
type input "*******"
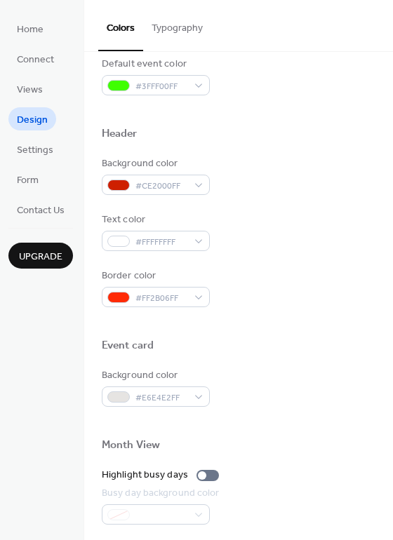
click at [285, 182] on div "Background color #CE2000FF" at bounding box center [239, 175] width 274 height 39
click at [168, 301] on span "#FF2B06FF" at bounding box center [161, 298] width 52 height 15
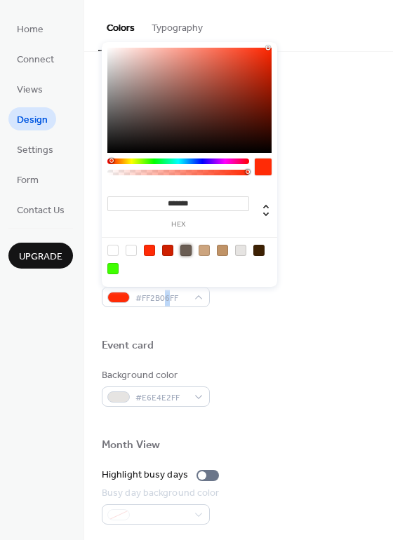
click at [190, 252] on div at bounding box center [185, 250] width 11 height 11
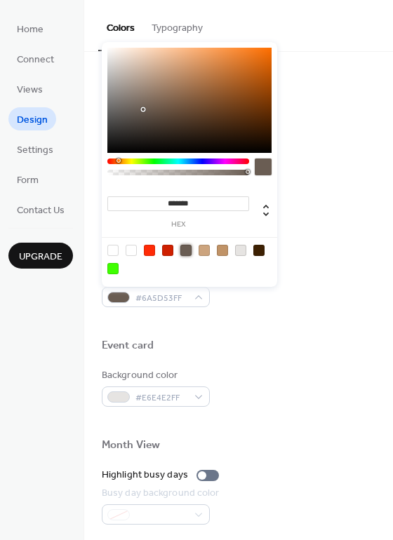
click at [257, 254] on div at bounding box center [258, 250] width 11 height 11
type input "*******"
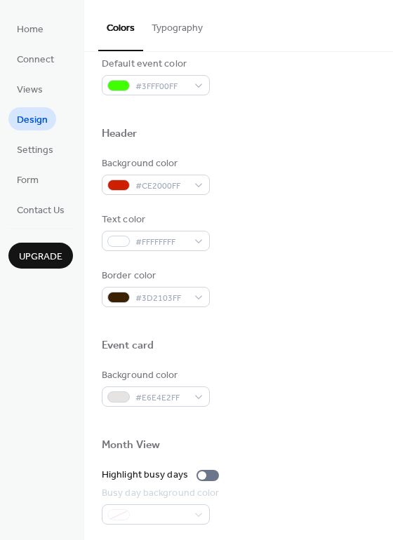
click at [307, 257] on div "Background color #CE2000FF Text color #FFFFFFFF Border color #3D2103FF" at bounding box center [239, 231] width 274 height 151
click at [307, 256] on div "Background color #CE2000FF Text color #FFFFFFFF Border color #3D2103FF" at bounding box center [239, 231] width 274 height 151
